Goal: Information Seeking & Learning: Learn about a topic

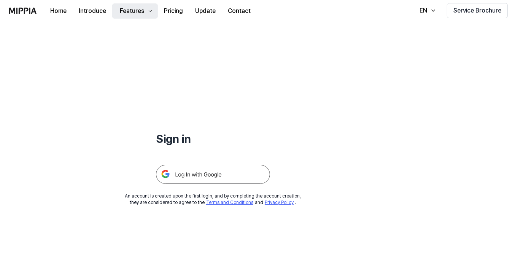
click at [137, 12] on div "Features" at bounding box center [131, 10] width 27 height 9
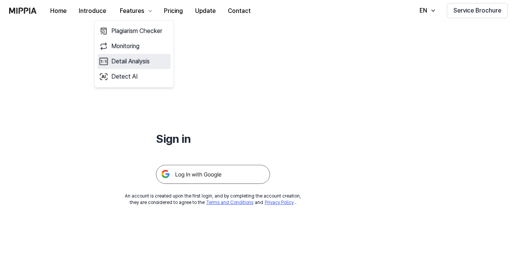
click at [133, 60] on link "Detail Analysis" at bounding box center [134, 61] width 73 height 15
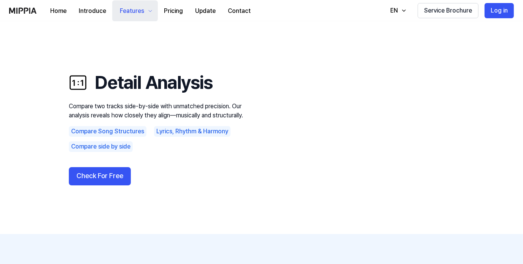
click at [140, 17] on button "Features" at bounding box center [135, 10] width 46 height 21
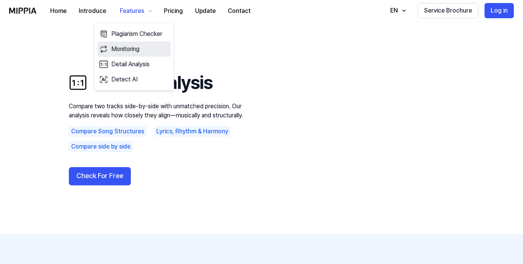
click at [132, 48] on link "Monitoring" at bounding box center [134, 48] width 73 height 15
